Goal: Check status: Check status

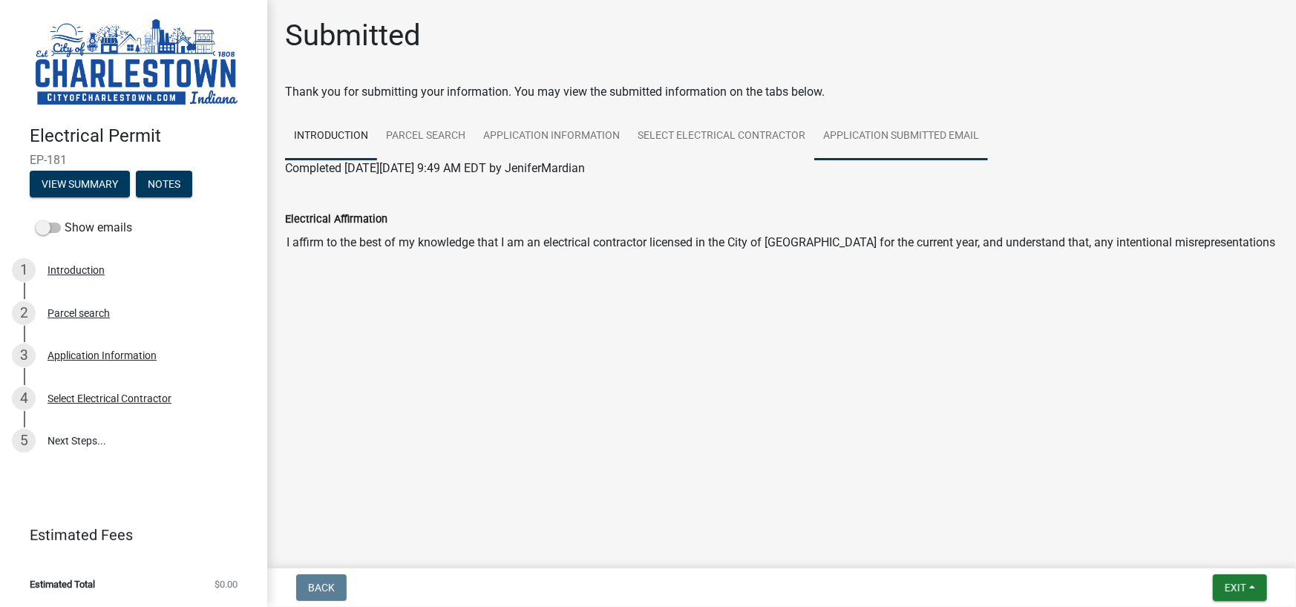
click at [967, 148] on link "Application Submitted Email" at bounding box center [902, 137] width 174 height 48
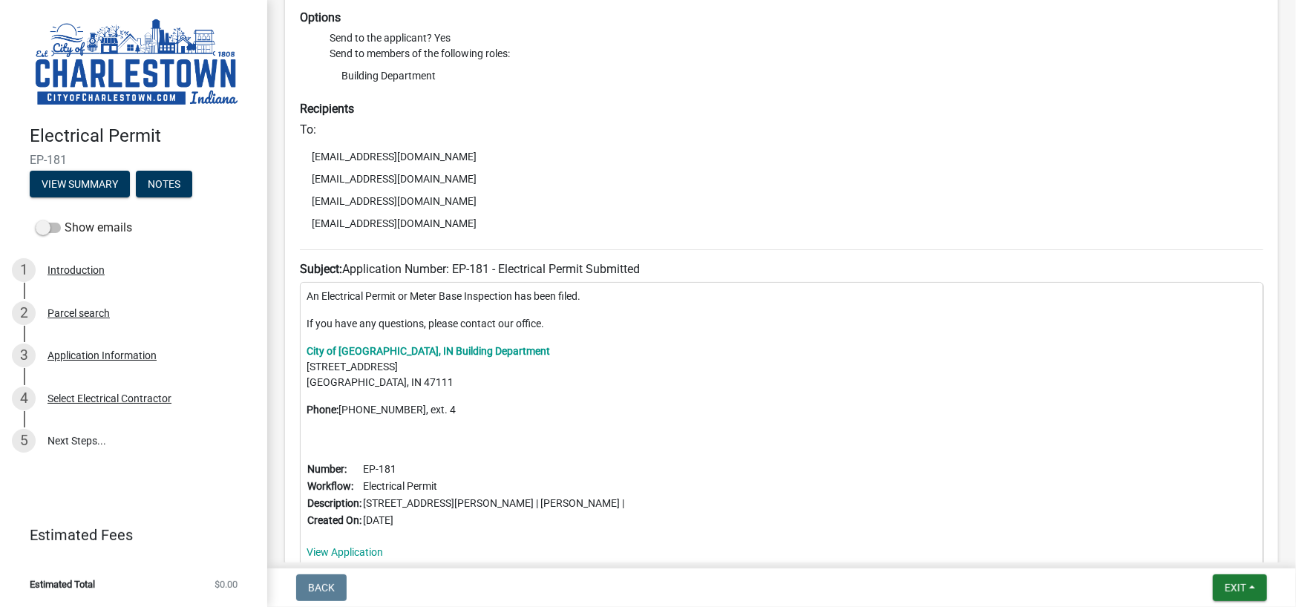
scroll to position [341, 0]
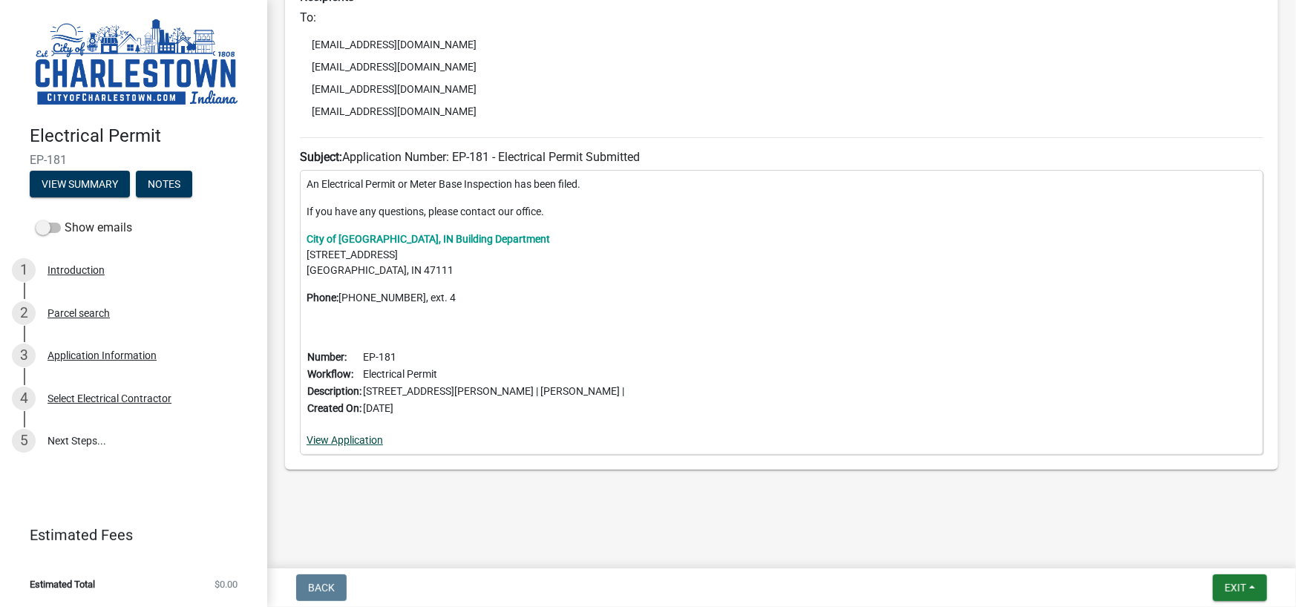
click at [374, 435] on link "View Application" at bounding box center [345, 440] width 76 height 12
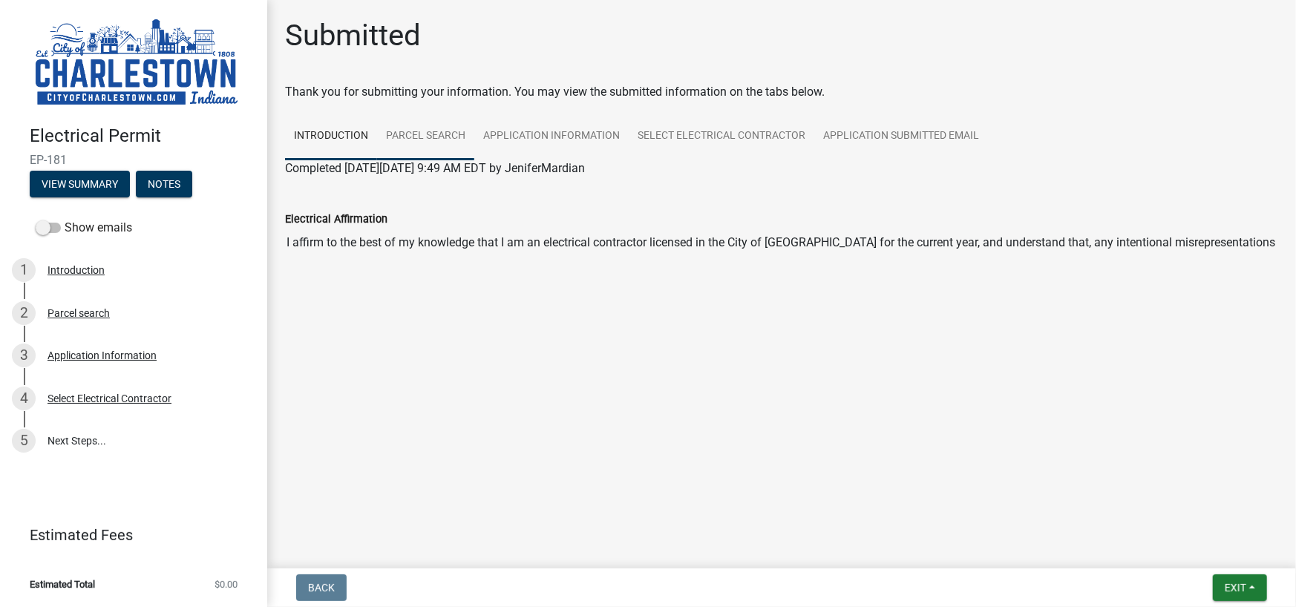
click at [414, 142] on link "Parcel search" at bounding box center [425, 137] width 97 height 48
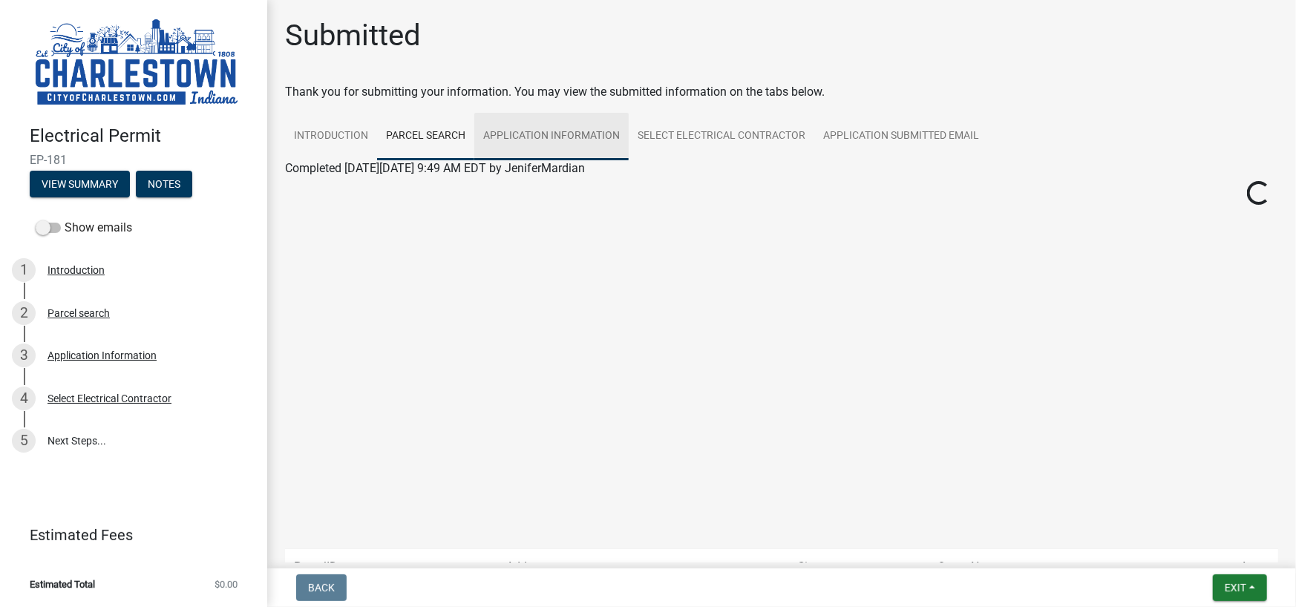
click at [504, 138] on link "Application Information" at bounding box center [551, 137] width 154 height 48
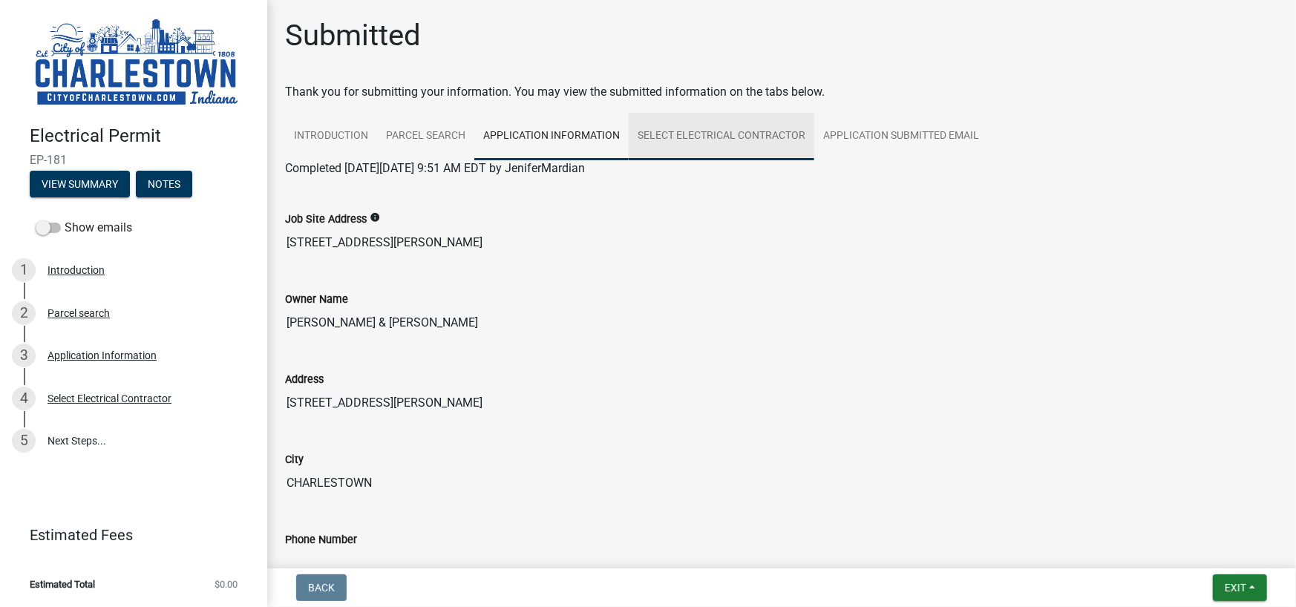
click at [675, 144] on link "Select Electrical Contractor" at bounding box center [722, 137] width 186 height 48
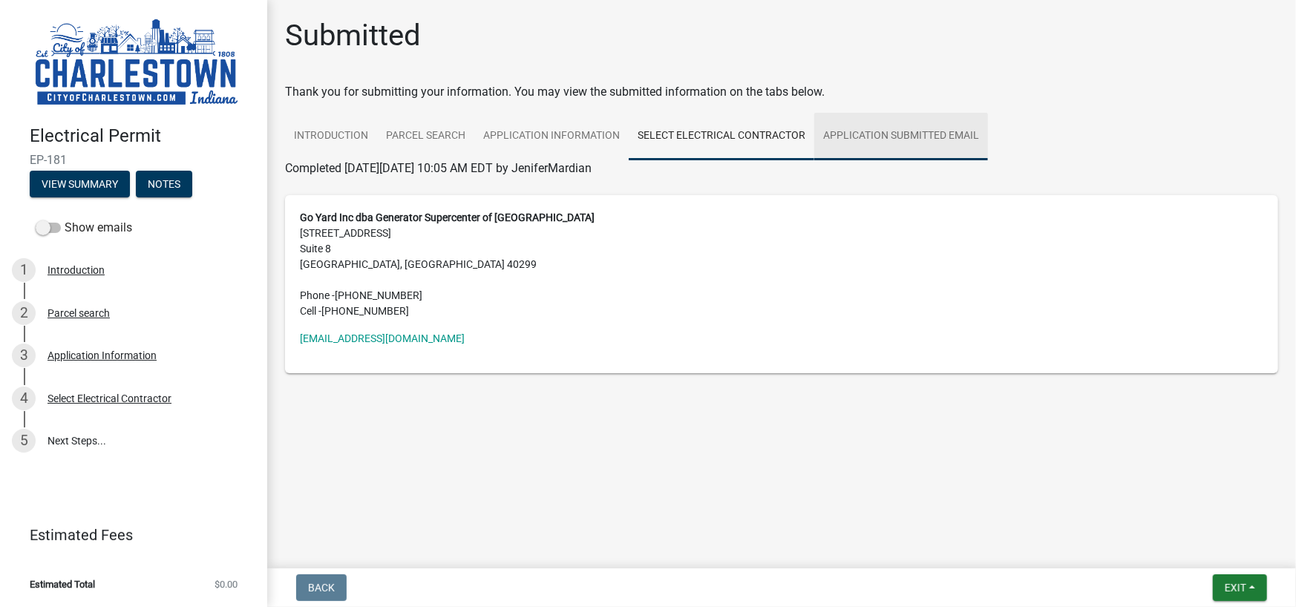
click at [851, 134] on link "Application Submitted Email" at bounding box center [902, 137] width 174 height 48
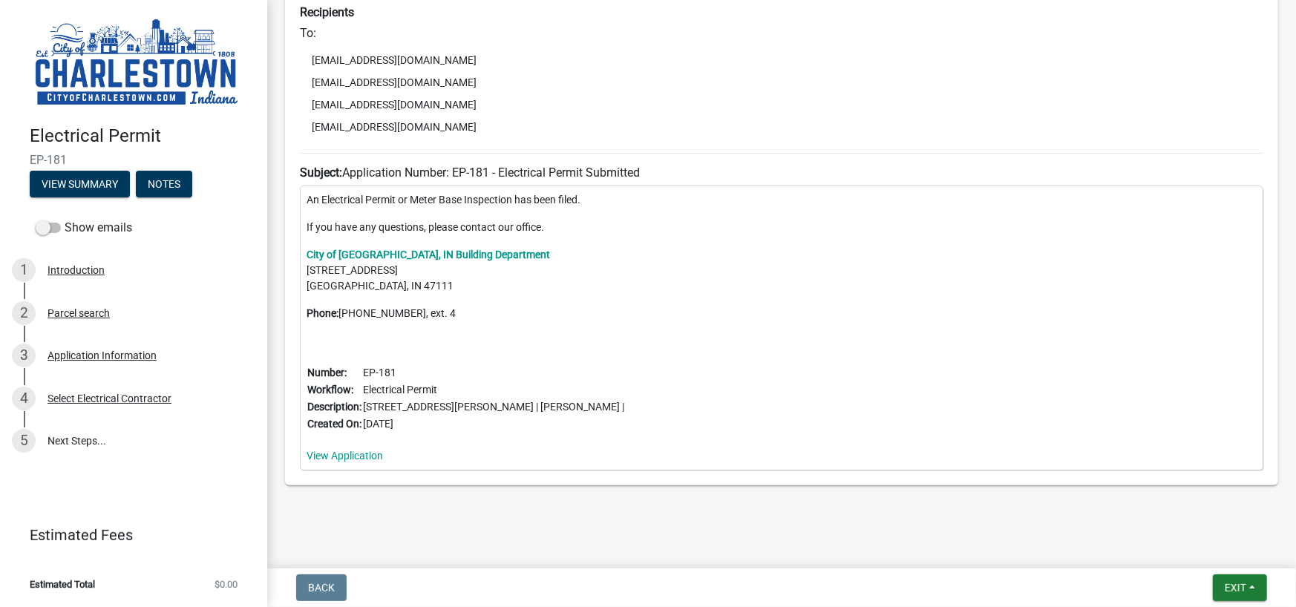
scroll to position [341, 0]
